Goal: Task Accomplishment & Management: Manage account settings

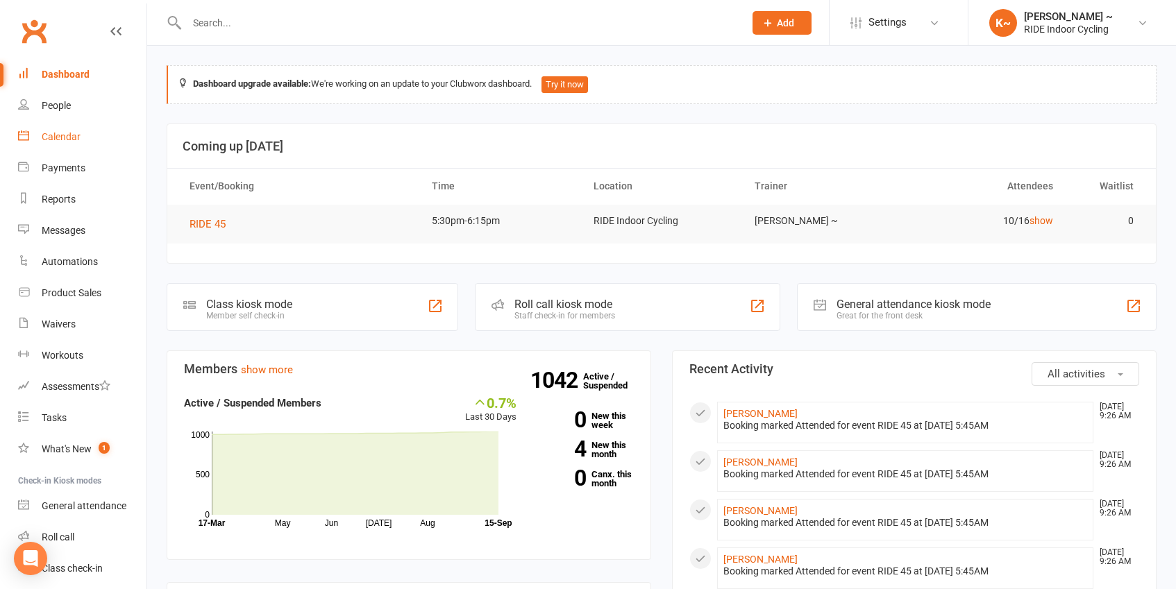
click at [59, 134] on div "Calendar" at bounding box center [61, 136] width 39 height 11
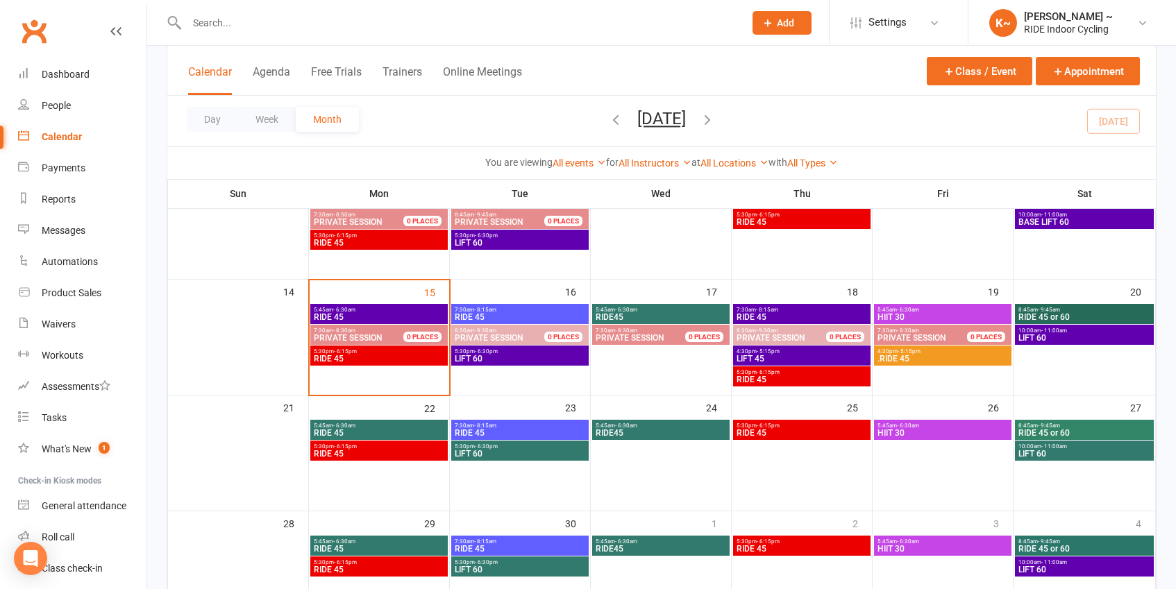
scroll to position [255, 0]
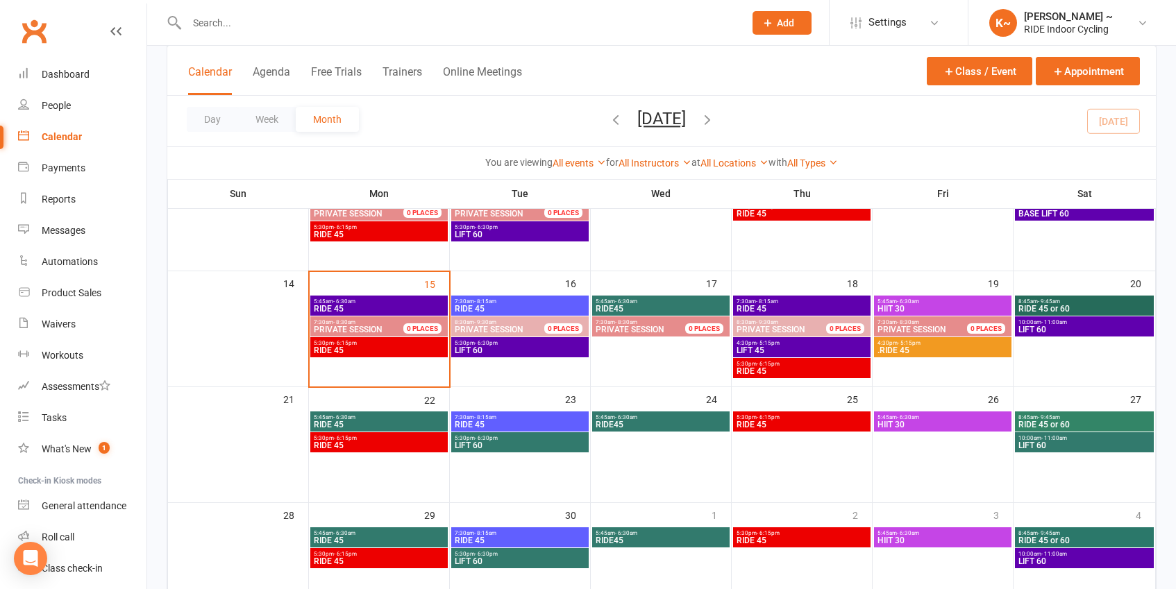
click at [345, 332] on span "PRIVATE SESSION" at bounding box center [348, 330] width 69 height 10
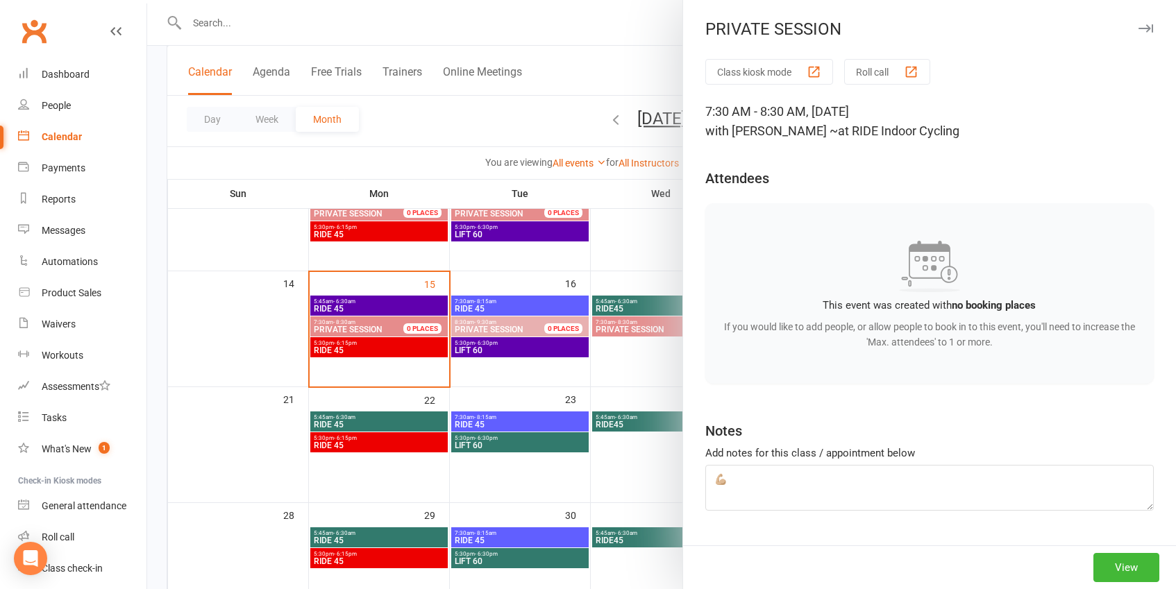
click at [508, 272] on div at bounding box center [661, 294] width 1029 height 589
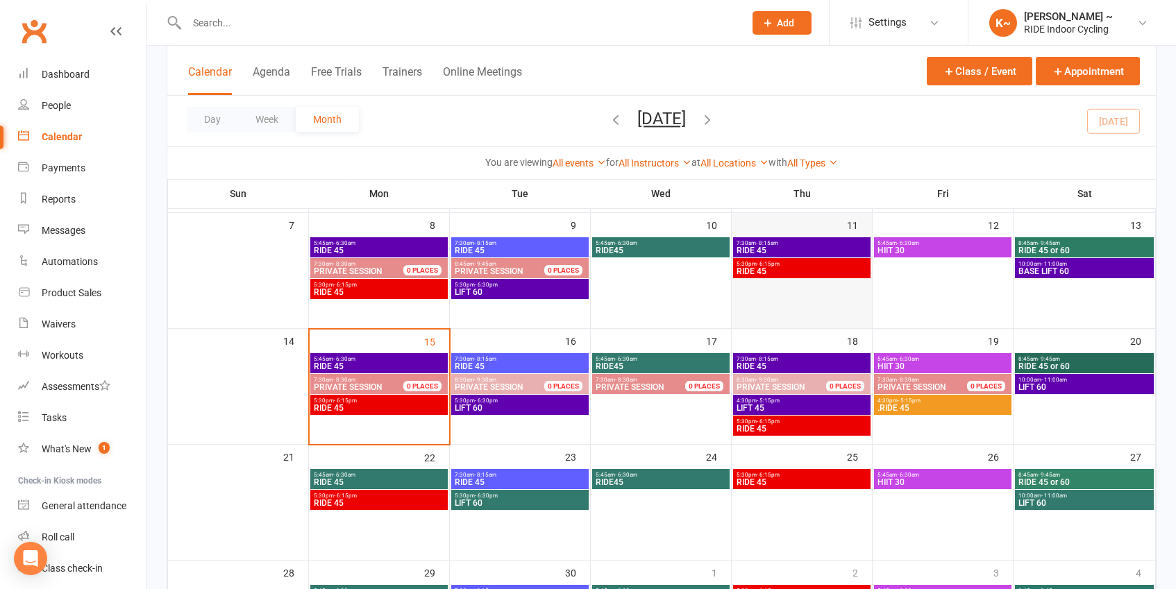
scroll to position [194, 0]
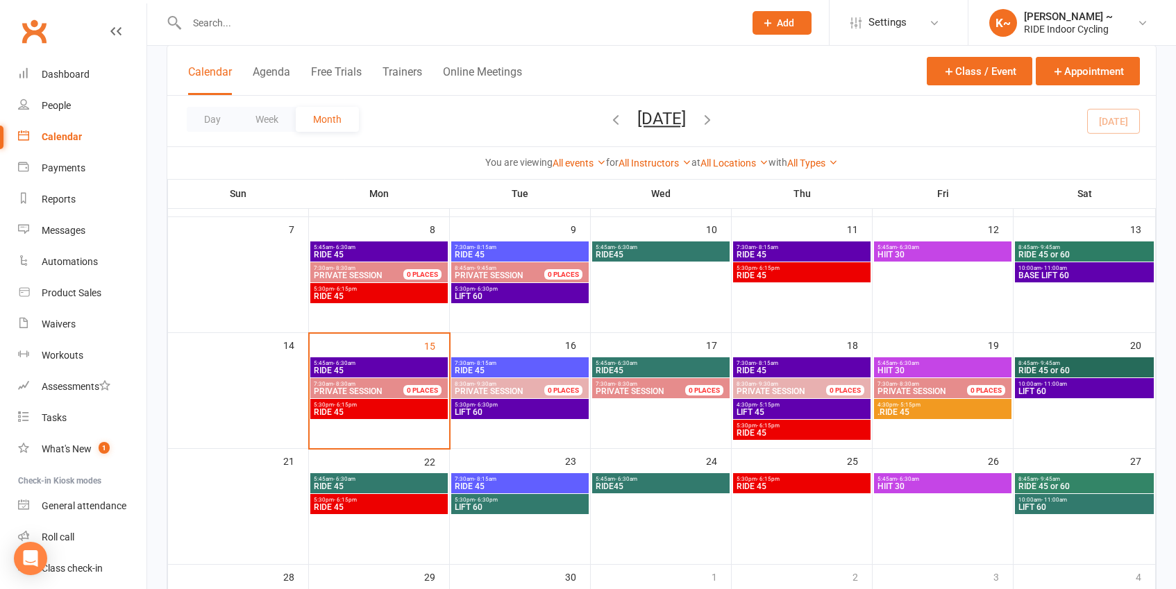
click at [503, 268] on span "8:45am - 9:45am" at bounding box center [507, 268] width 107 height 6
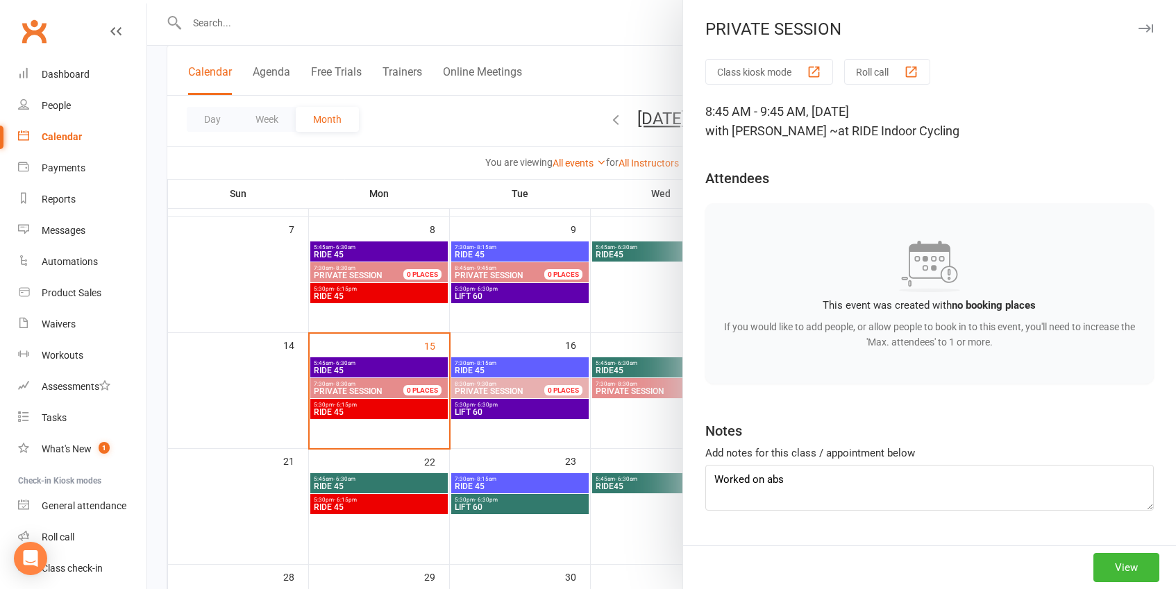
click at [237, 362] on div at bounding box center [661, 294] width 1029 height 589
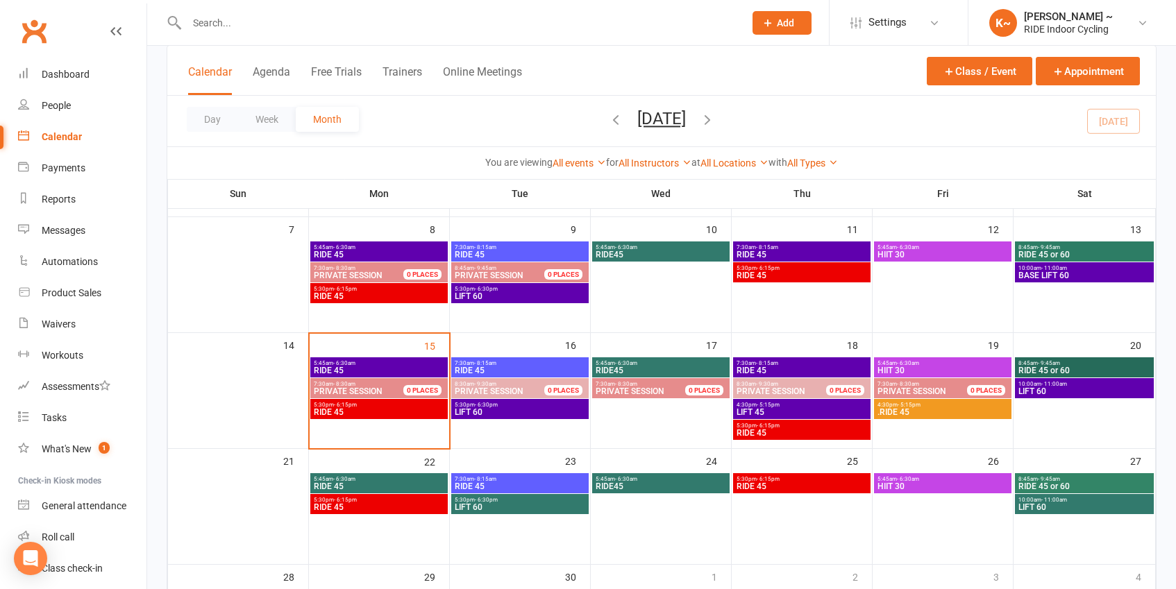
click at [350, 385] on span "- 8:30am" at bounding box center [344, 384] width 22 height 6
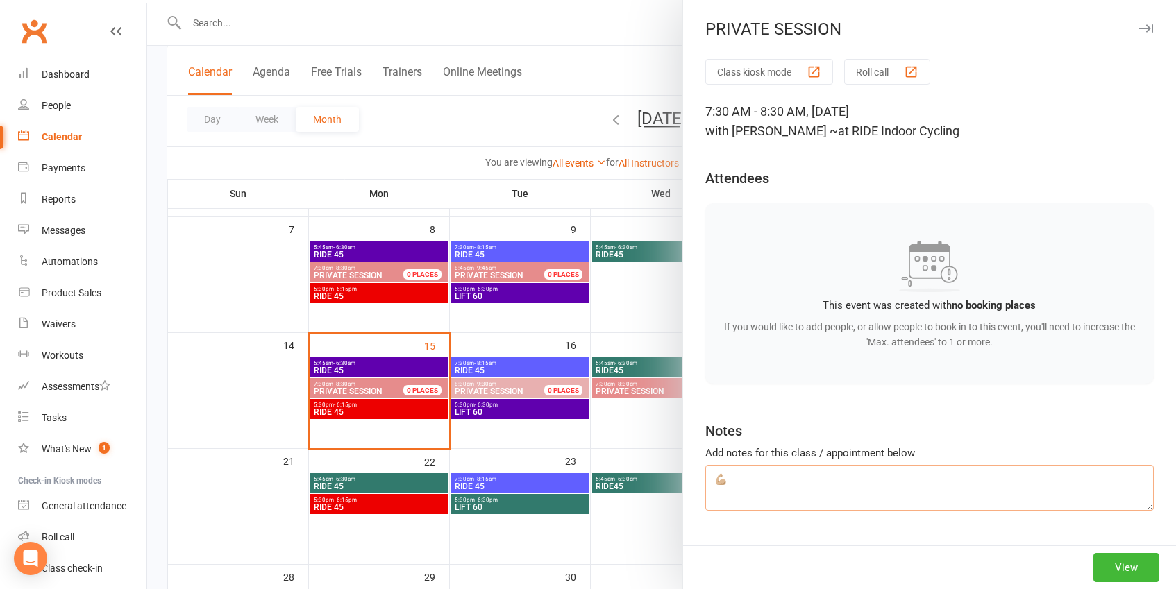
click at [773, 477] on textarea "💪🏼" at bounding box center [929, 488] width 448 height 46
type textarea "💪🏼 24kg"
click at [212, 400] on div at bounding box center [661, 294] width 1029 height 589
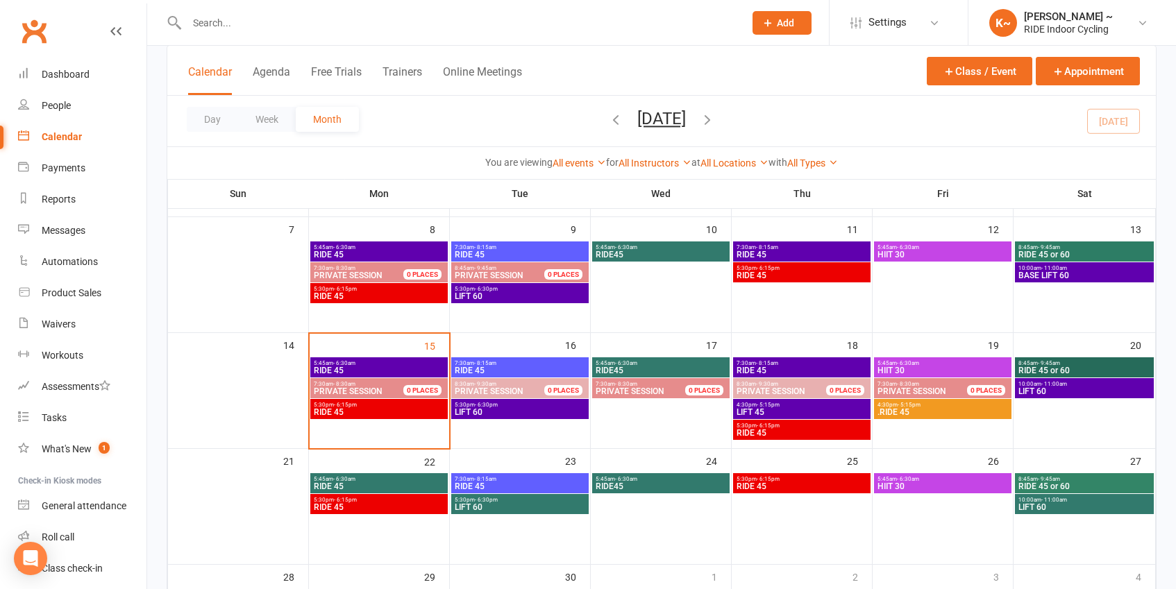
click at [363, 405] on span "5:30pm - 6:15pm" at bounding box center [379, 405] width 132 height 6
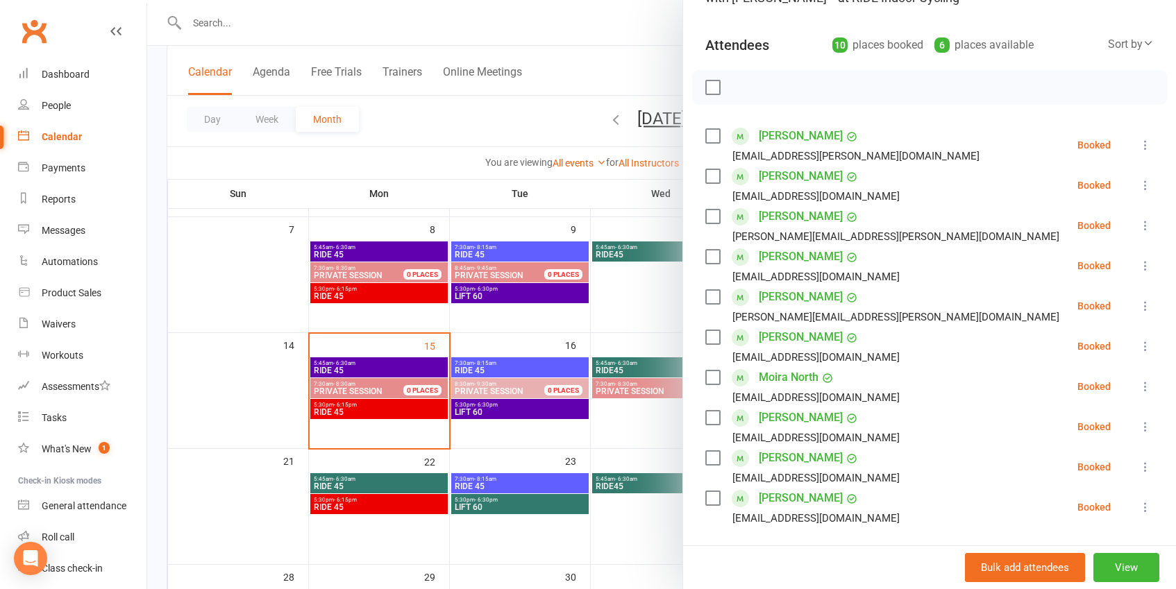
scroll to position [133, 0]
click at [251, 167] on div at bounding box center [661, 294] width 1029 height 589
